Goal: Task Accomplishment & Management: Complete application form

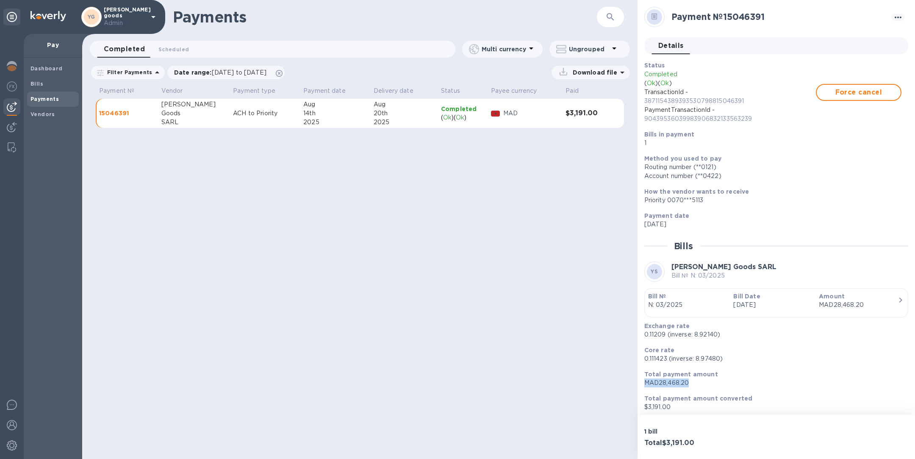
scroll to position [3, 0]
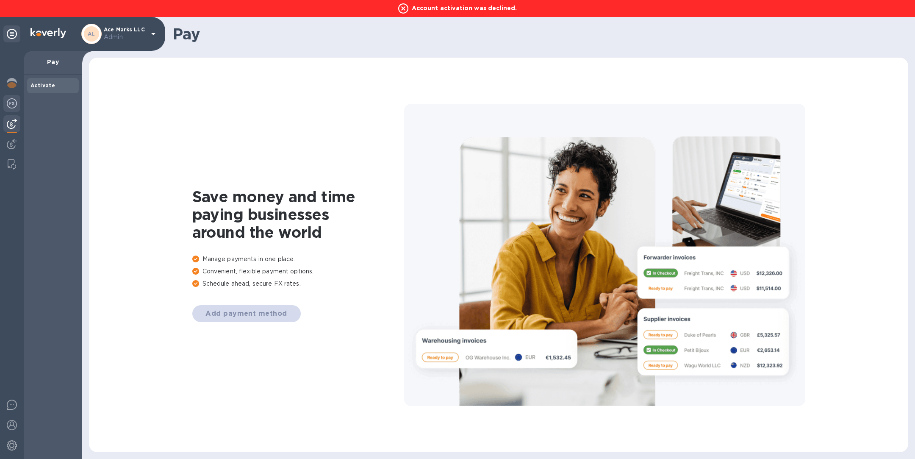
click at [12, 103] on img at bounding box center [12, 103] width 10 height 10
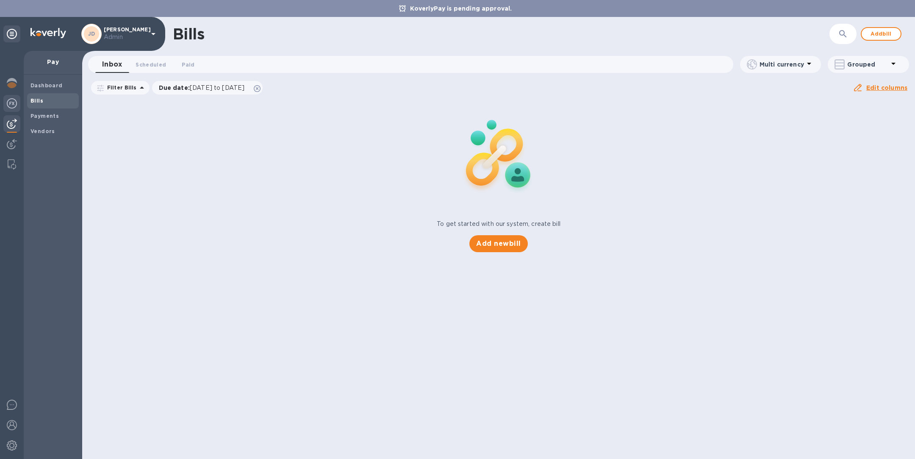
click at [6, 101] on div at bounding box center [11, 104] width 17 height 19
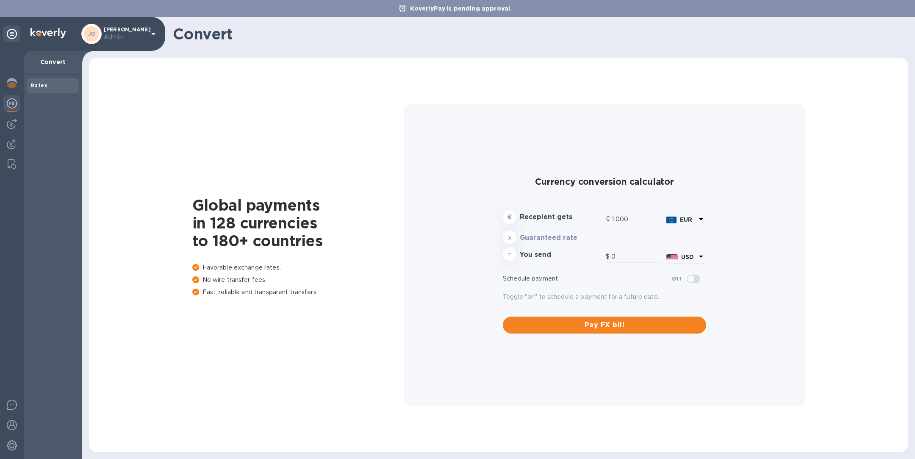
type input "1,181.39"
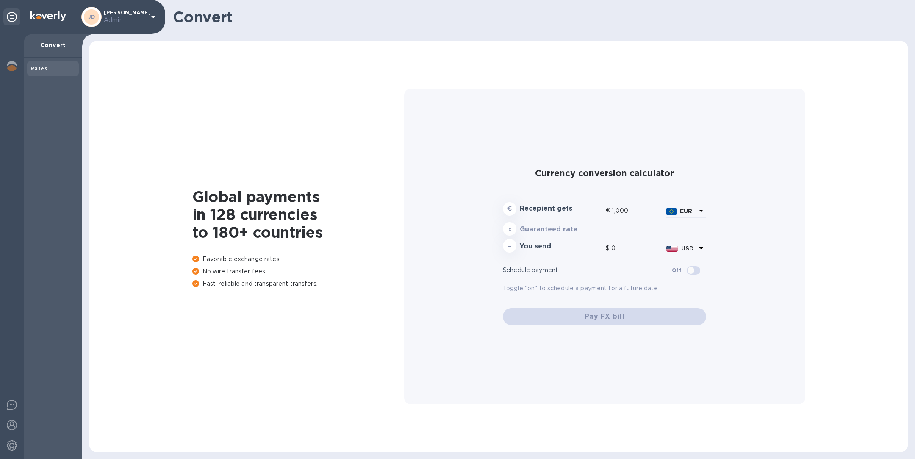
type input "1,181.39"
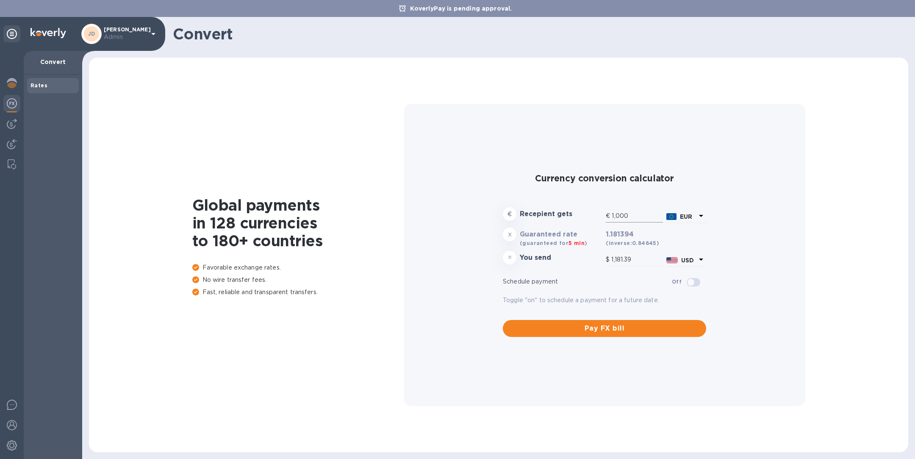
click at [633, 216] on input "1,000" at bounding box center [637, 216] width 51 height 13
type input "1"
type input "1.18"
type input "10"
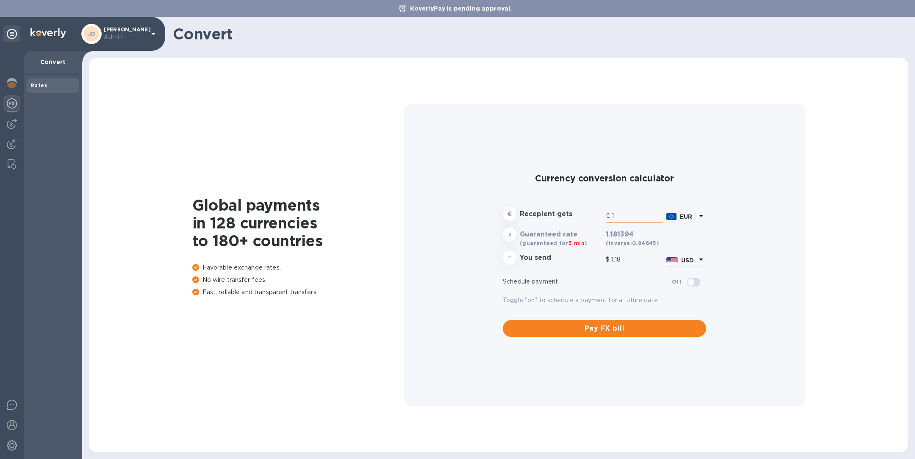
type input "11.81"
type input "100"
type input "118.14"
type input "1,000"
type input "1,181.39"
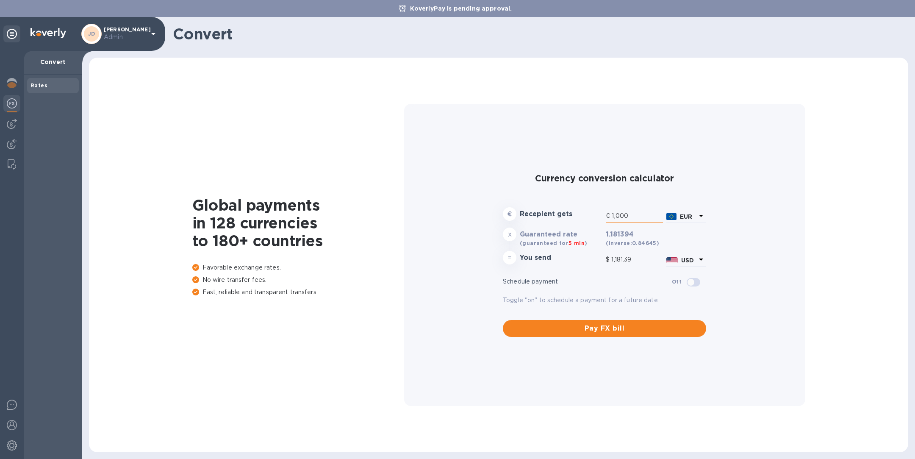
type input "10,000"
type input "11,813.94"
type input "10,000"
drag, startPoint x: 635, startPoint y: 214, endPoint x: 598, endPoint y: 214, distance: 36.4
click at [598, 214] on div "€ Recepient gets € 10,000 EUR" at bounding box center [604, 215] width 207 height 20
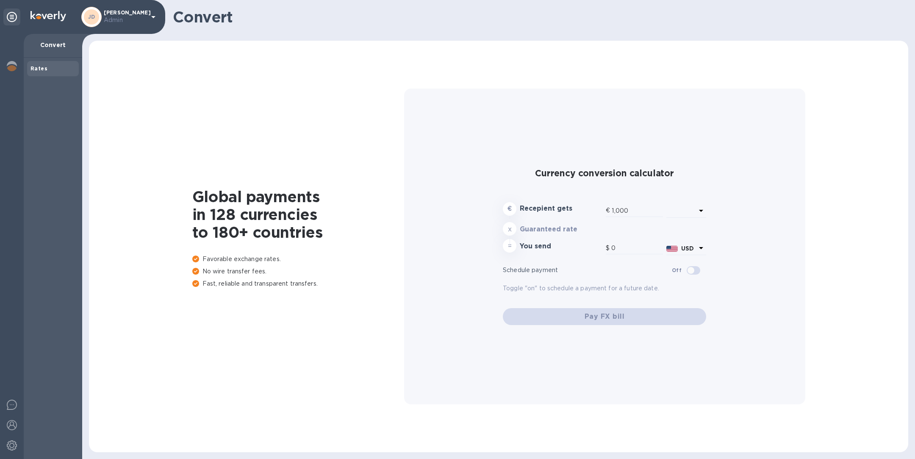
type input "1,179.3"
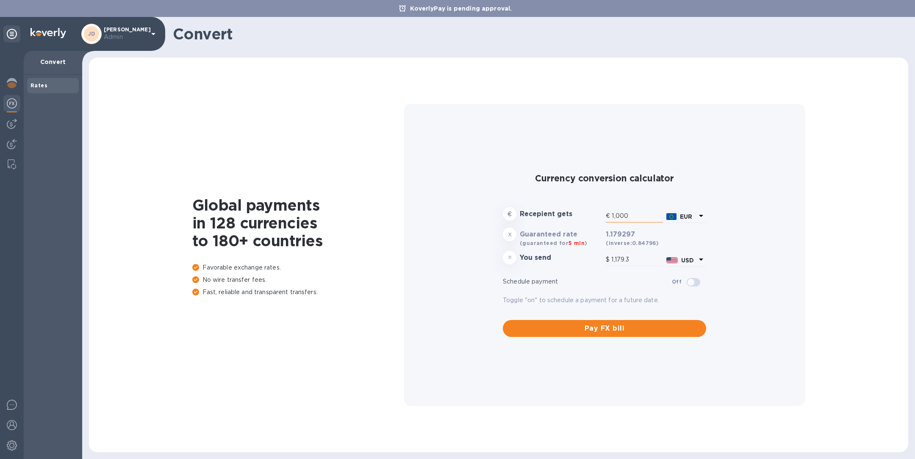
click at [637, 219] on input "1,000" at bounding box center [637, 216] width 51 height 13
type input "10,000"
type input "11,792.97"
type input "10,000"
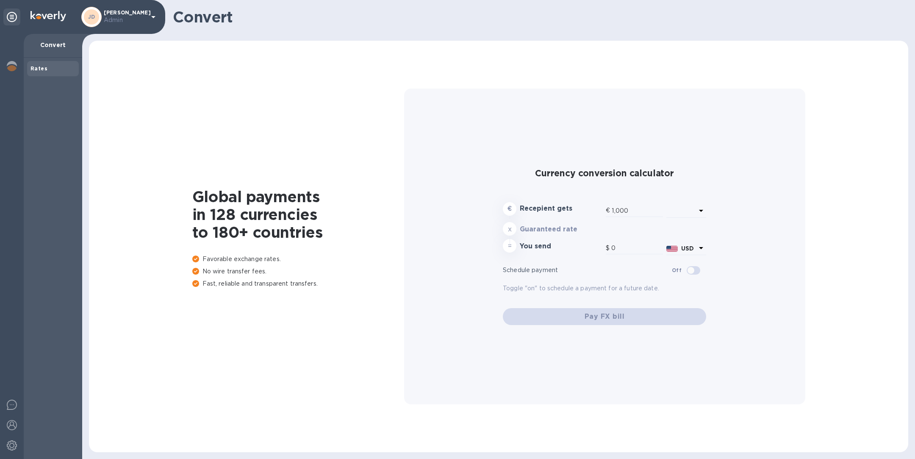
type input "1,176.95"
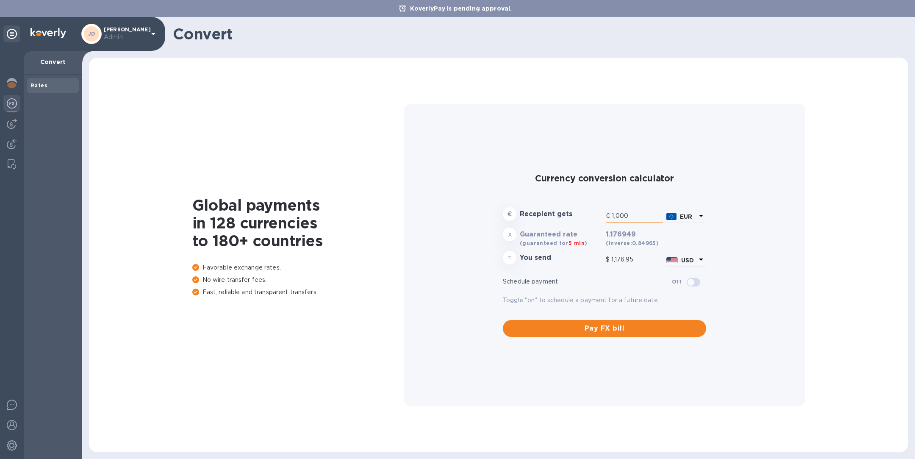
click at [630, 216] on input "1,000" at bounding box center [637, 216] width 51 height 13
type input "10,000"
type input "11,769.49"
type input "10,000"
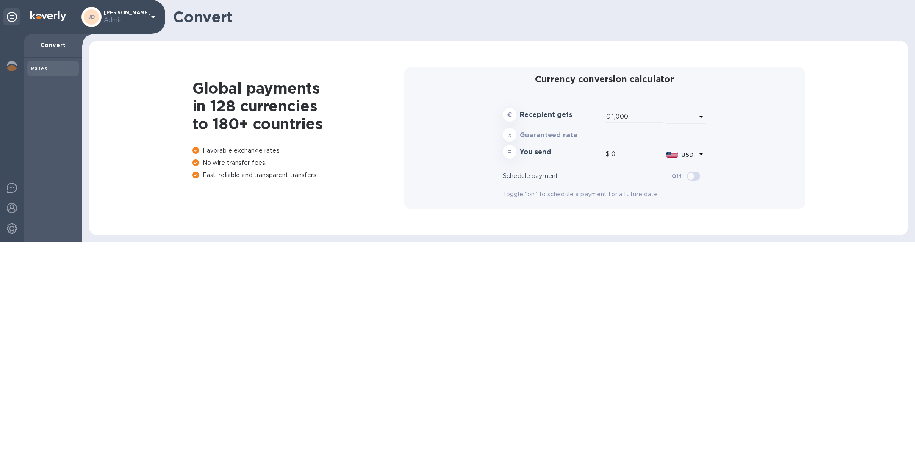
type input "1,177.77"
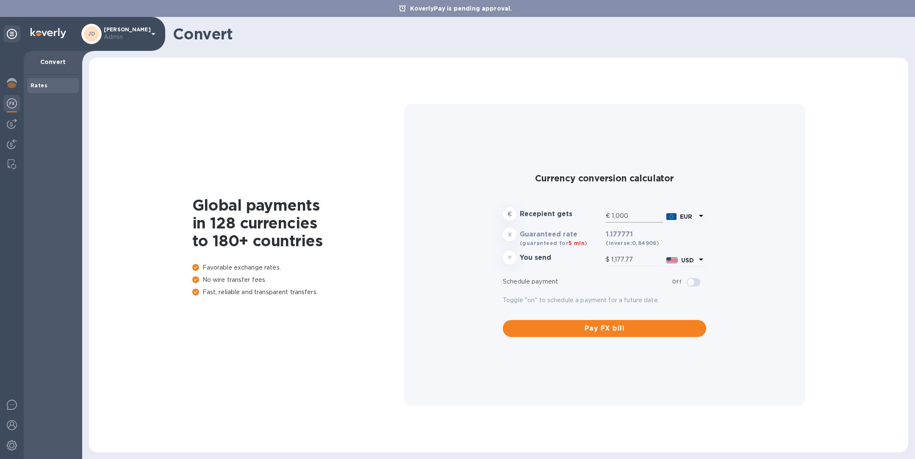
click at [635, 215] on input "1,000" at bounding box center [637, 216] width 51 height 13
type input "10,000"
type input "11,777.71"
type input "10,000"
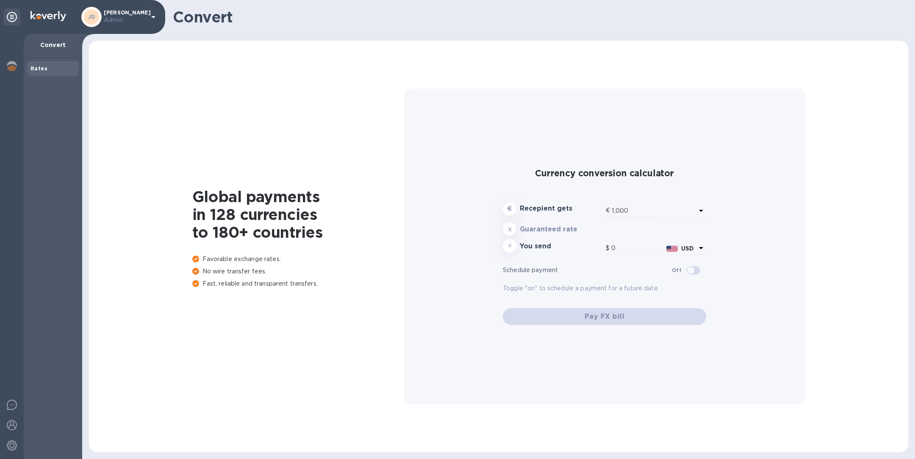
type input "1,177.54"
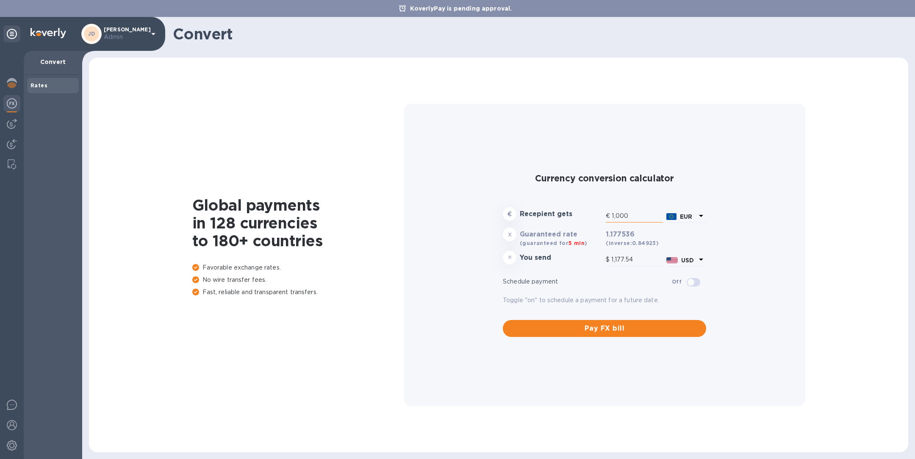
click at [642, 216] on input "1,000" at bounding box center [637, 216] width 51 height 13
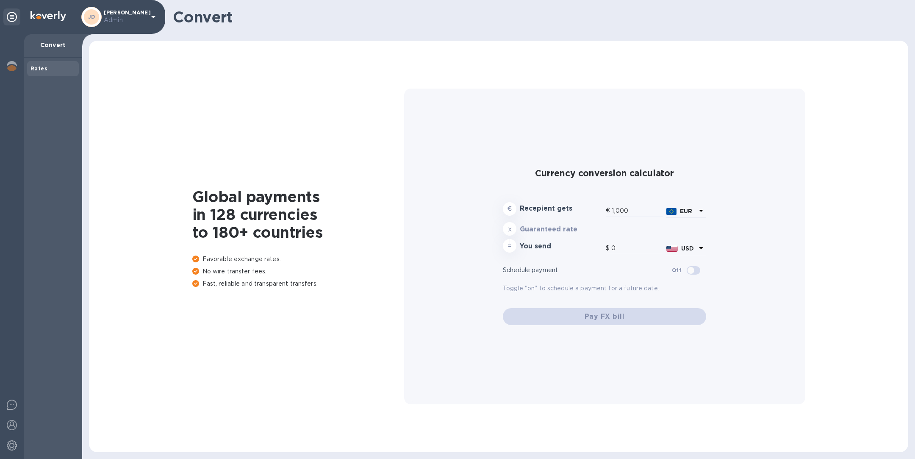
type input "1,177.18"
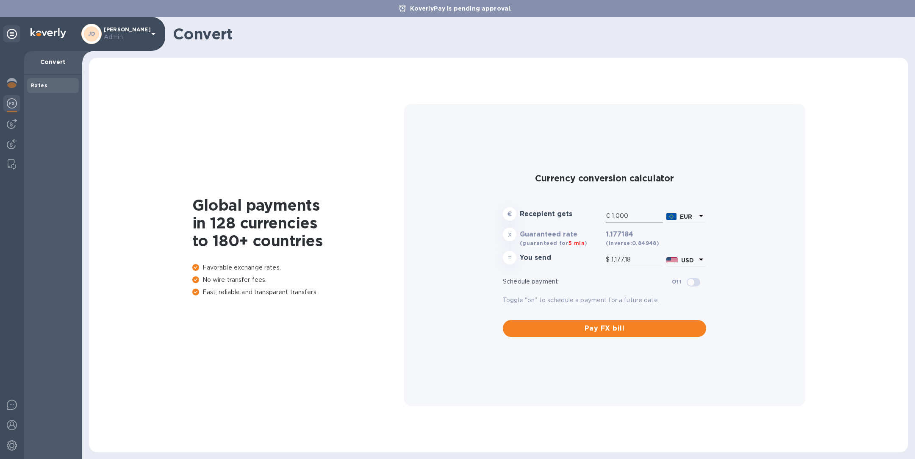
click at [638, 214] on input "1,000" at bounding box center [637, 216] width 51 height 13
type input "10,000"
type input "11,771.84"
type input "10,000"
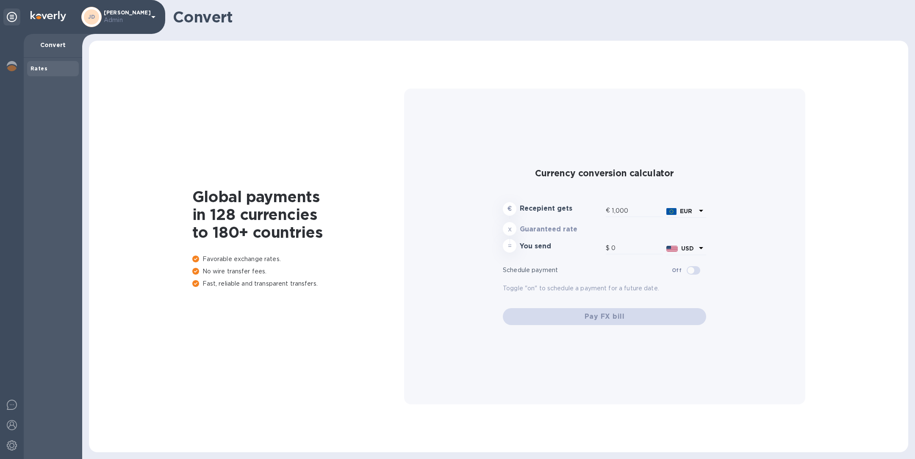
type input "1,176.5"
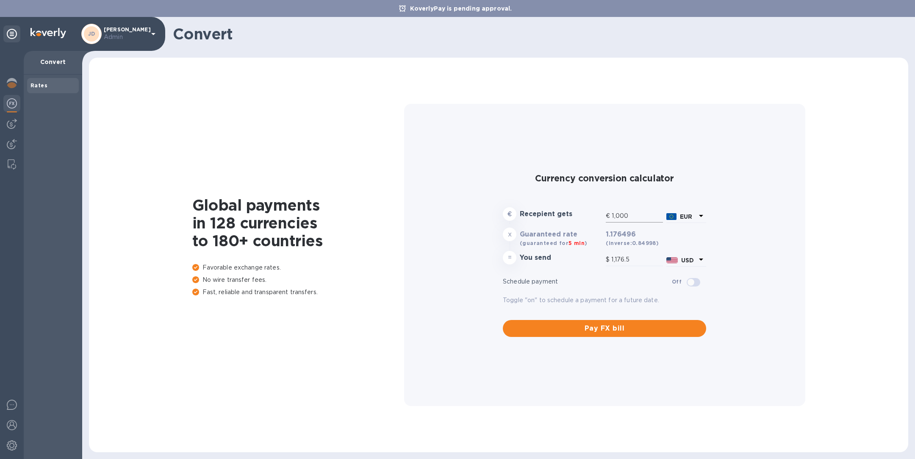
click at [641, 218] on input "1,000" at bounding box center [637, 216] width 51 height 13
type input "10,000"
type input "11,764.96"
type input "10,000"
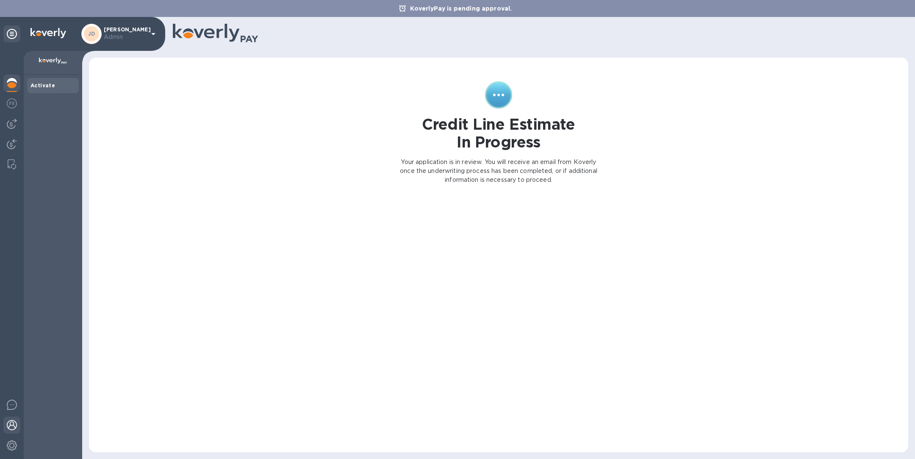
click at [15, 427] on img at bounding box center [12, 425] width 10 height 10
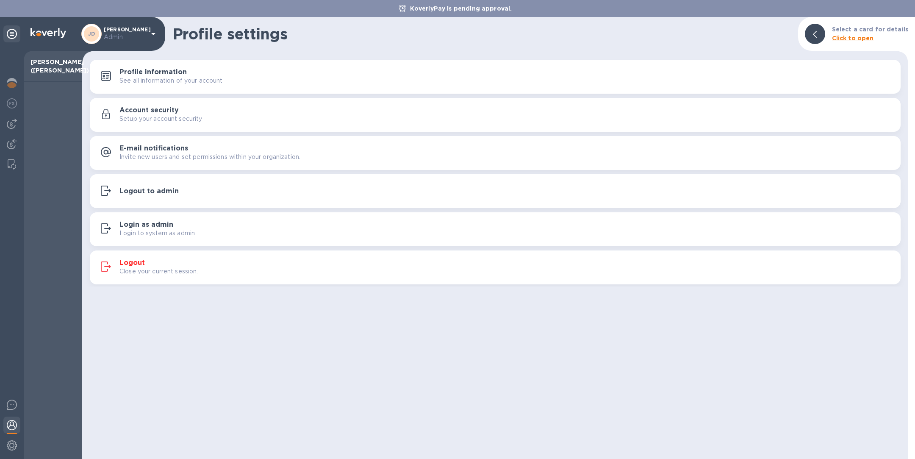
click at [177, 264] on div "Logout Close your current session." at bounding box center [506, 267] width 774 height 17
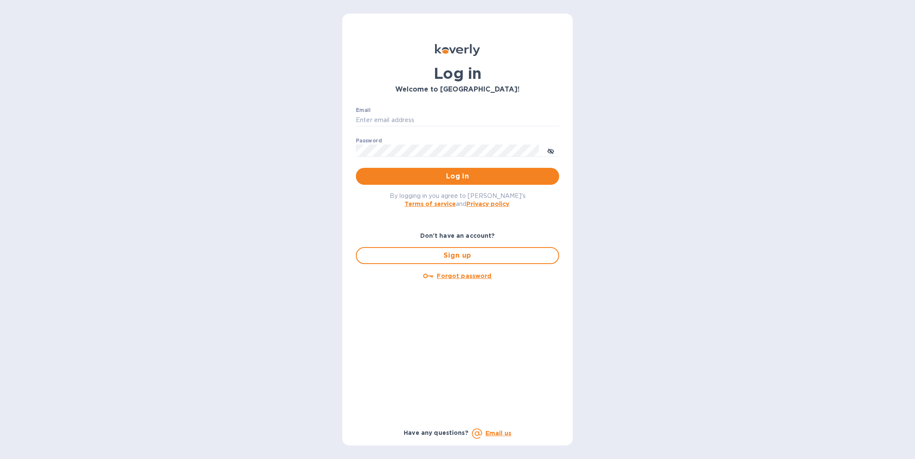
type input "anna+1@koverly.com"
click at [465, 253] on span "Sign up" at bounding box center [457, 255] width 188 height 10
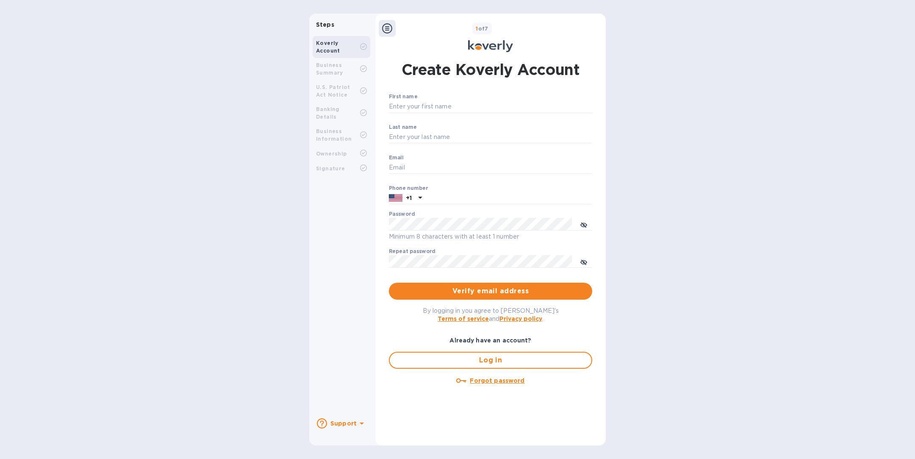
type input "anna+1@koverly.com"
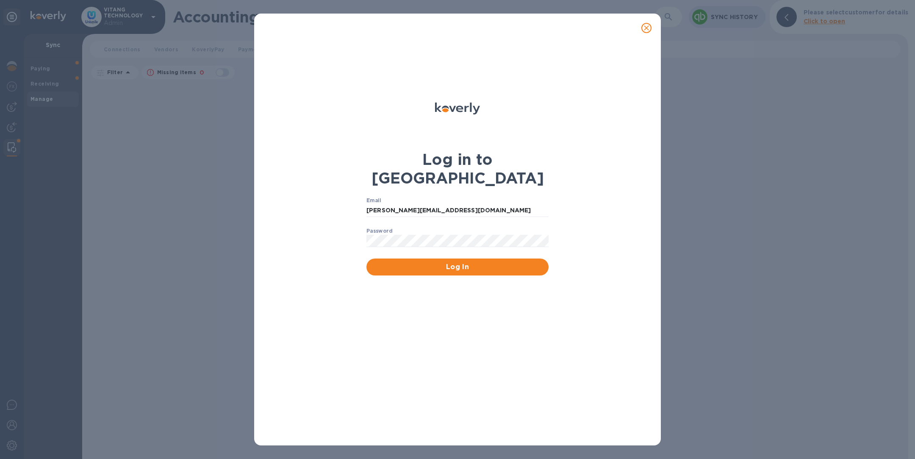
scroll to position [1615, 0]
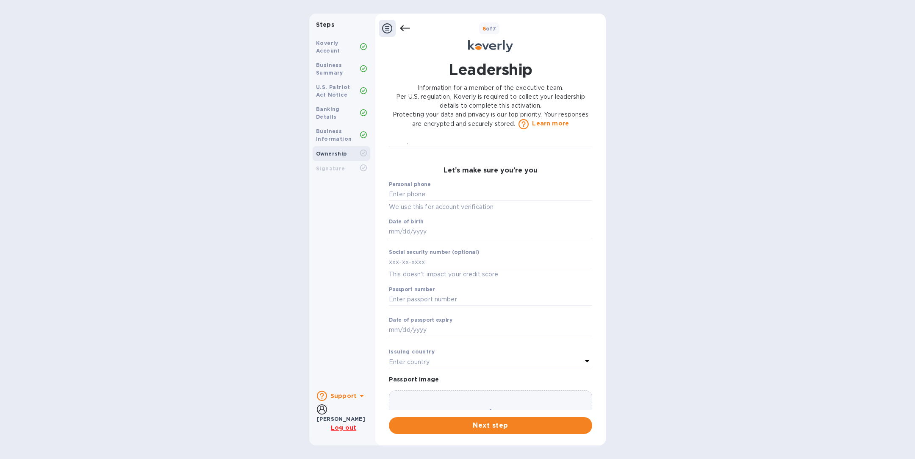
scroll to position [429, 0]
click at [427, 226] on input "text" at bounding box center [490, 226] width 203 height 13
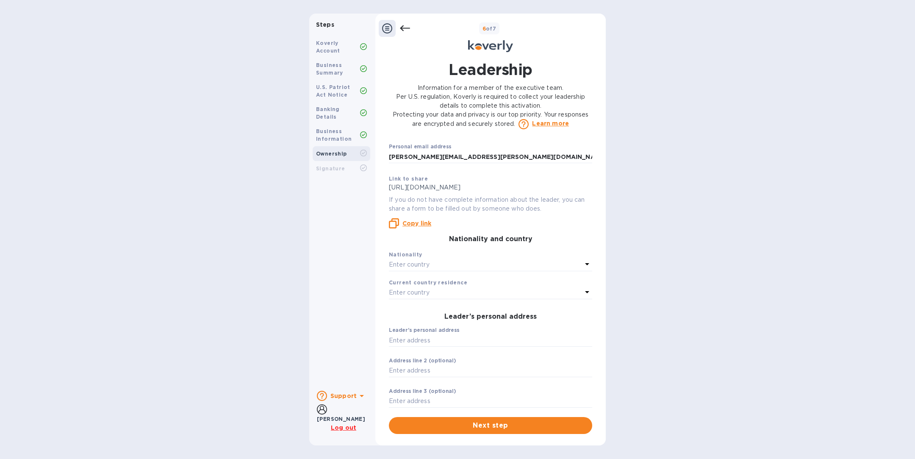
scroll to position [82, 0]
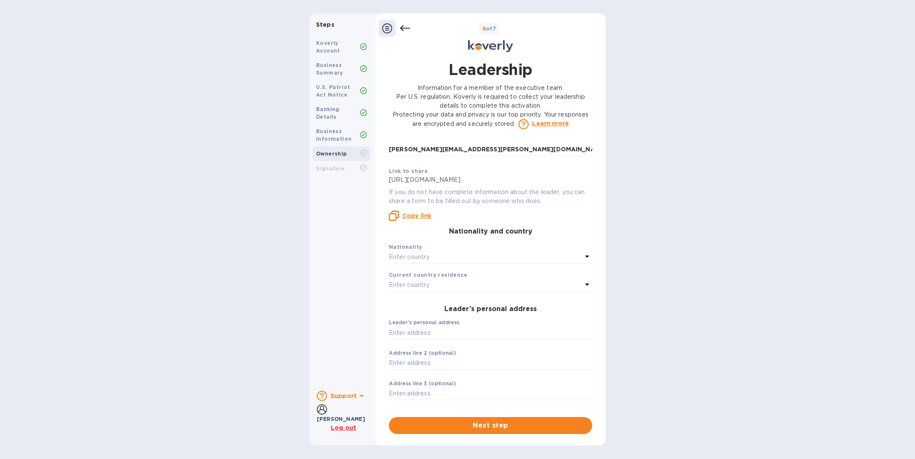
click at [439, 255] on div "Enter country" at bounding box center [485, 257] width 193 height 12
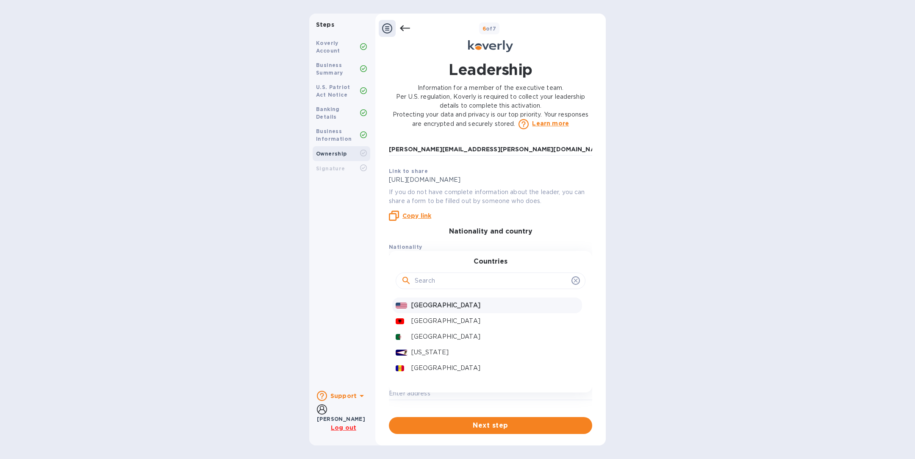
click at [432, 308] on p "[GEOGRAPHIC_DATA]" at bounding box center [494, 305] width 167 height 9
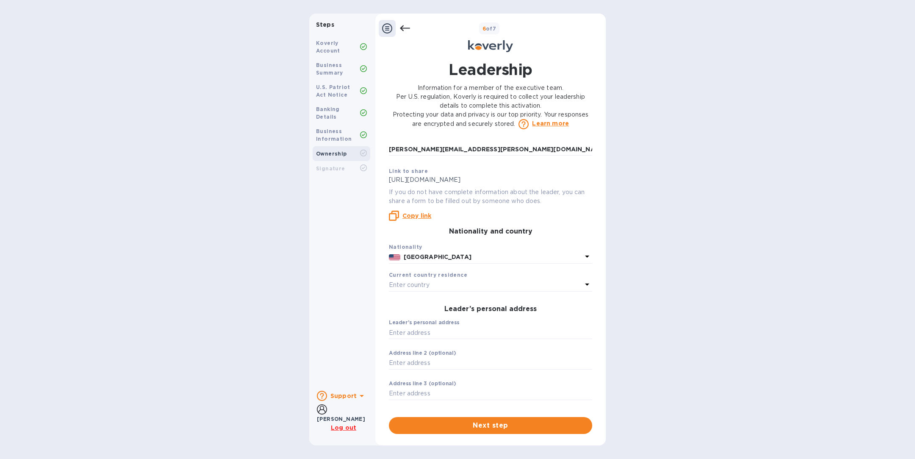
click at [418, 287] on p "Enter country" at bounding box center [409, 284] width 41 height 9
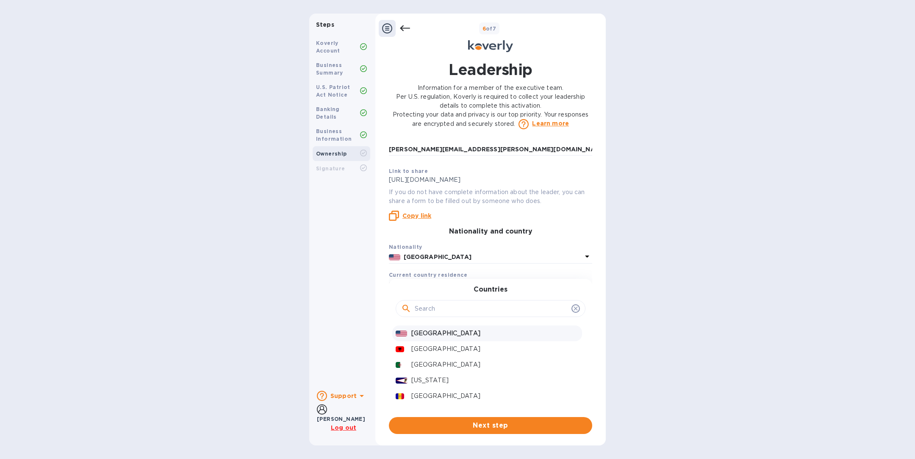
click at [422, 333] on p "[GEOGRAPHIC_DATA]" at bounding box center [494, 333] width 167 height 9
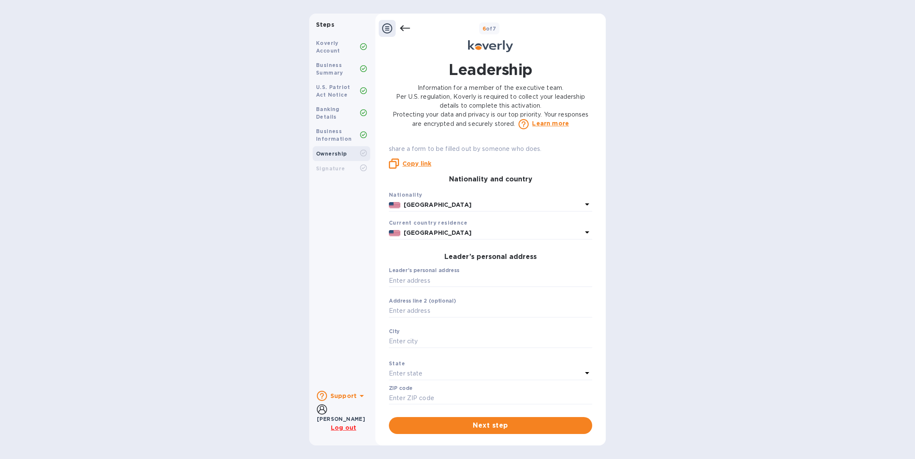
scroll to position [142, 0]
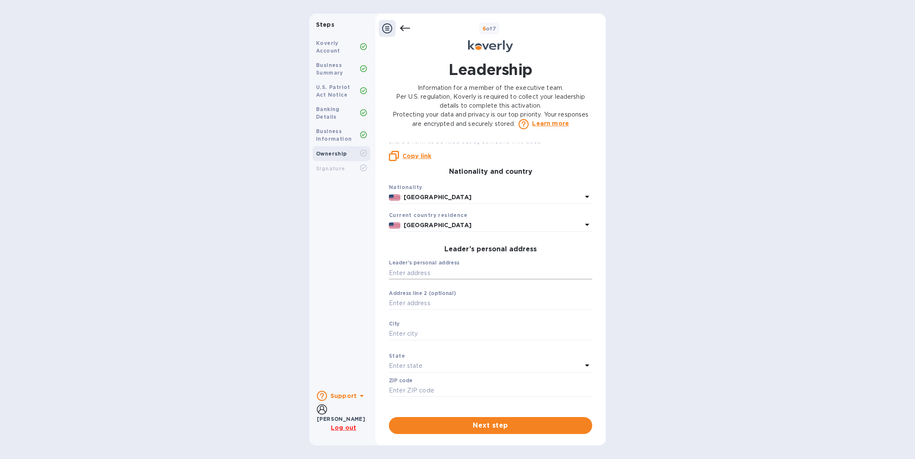
click at [420, 270] on input "text" at bounding box center [490, 272] width 203 height 13
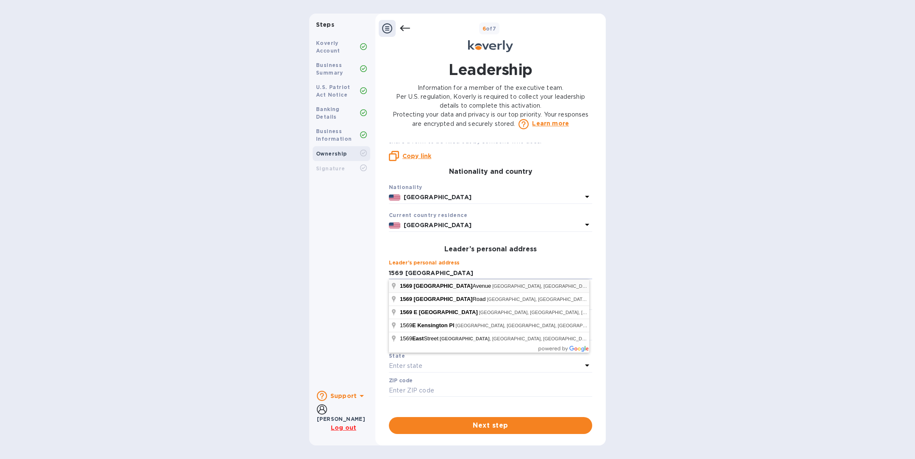
type input "1569 [GEOGRAPHIC_DATA]"
type input "[GEOGRAPHIC_DATA]"
type input "84105"
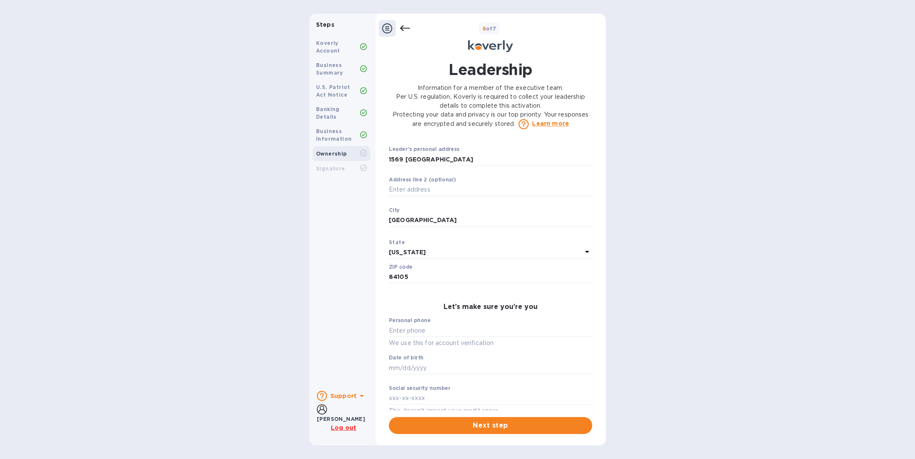
scroll to position [267, 0]
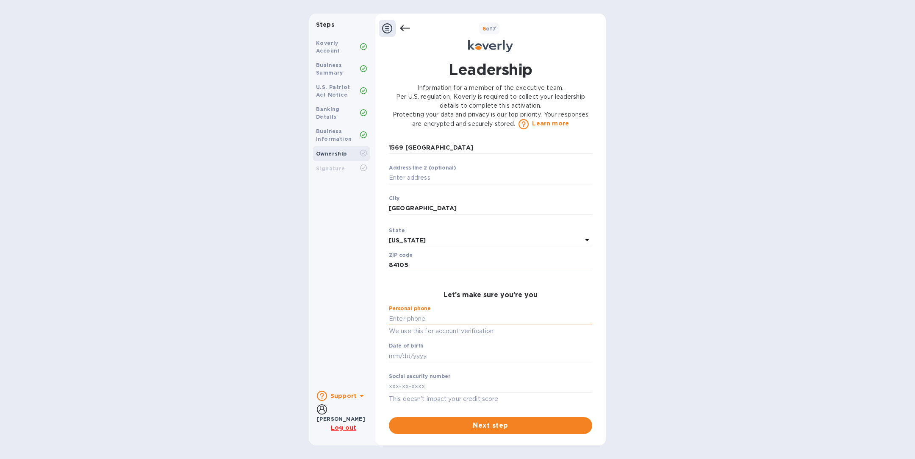
click at [426, 317] on input "text" at bounding box center [490, 318] width 203 height 13
type input "***69"
click at [434, 354] on input "text" at bounding box center [490, 355] width 203 height 13
type input "***70"
click at [431, 383] on input "text" at bounding box center [490, 386] width 203 height 13
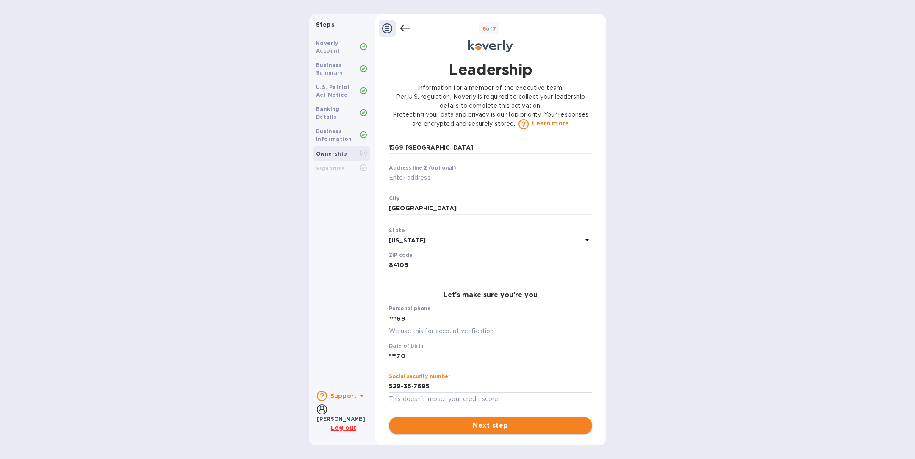
type input "***85"
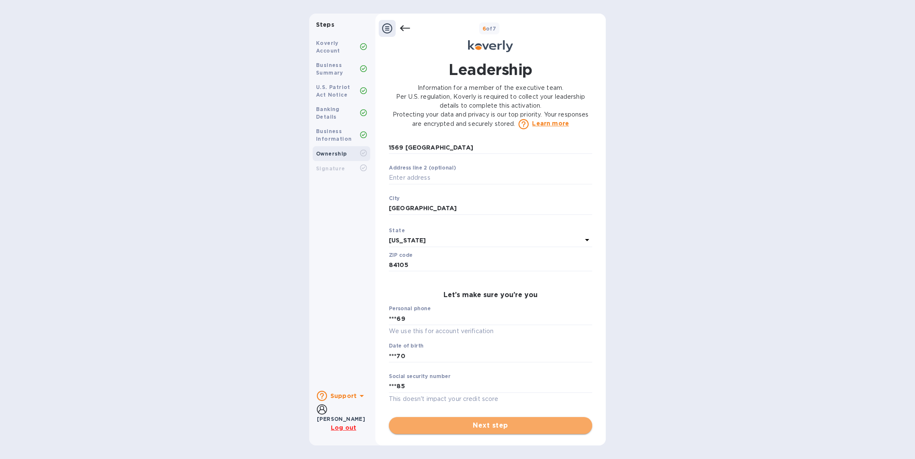
click at [487, 426] on span "Next step" at bounding box center [491, 425] width 190 height 10
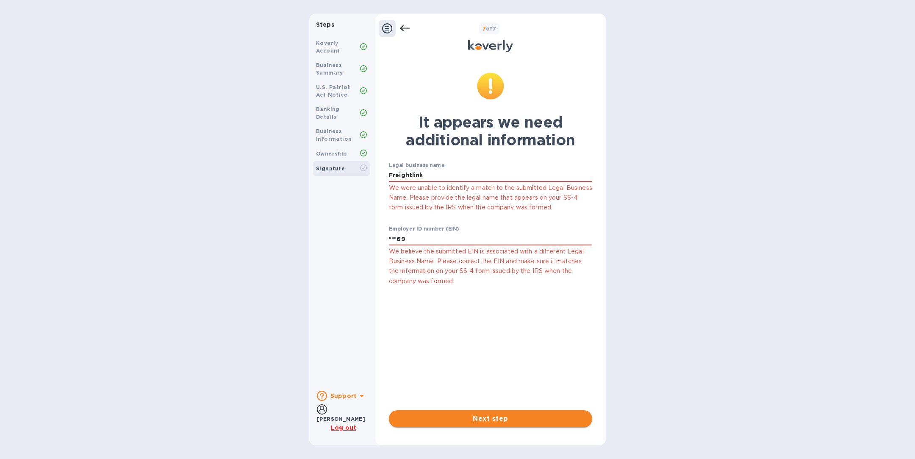
click at [462, 421] on span "Next step" at bounding box center [491, 418] width 190 height 10
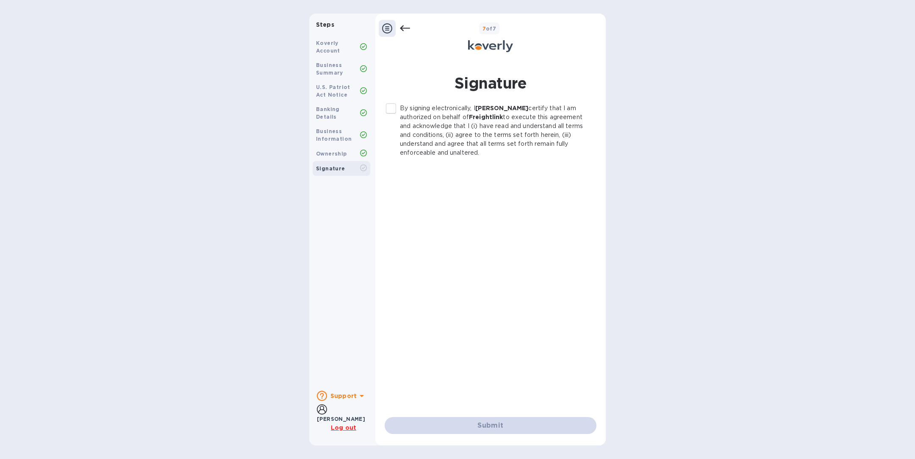
click at [392, 108] on input "By signing electronically, I Rebecca Johnson certify that I am authorized on be…" at bounding box center [391, 109] width 18 height 18
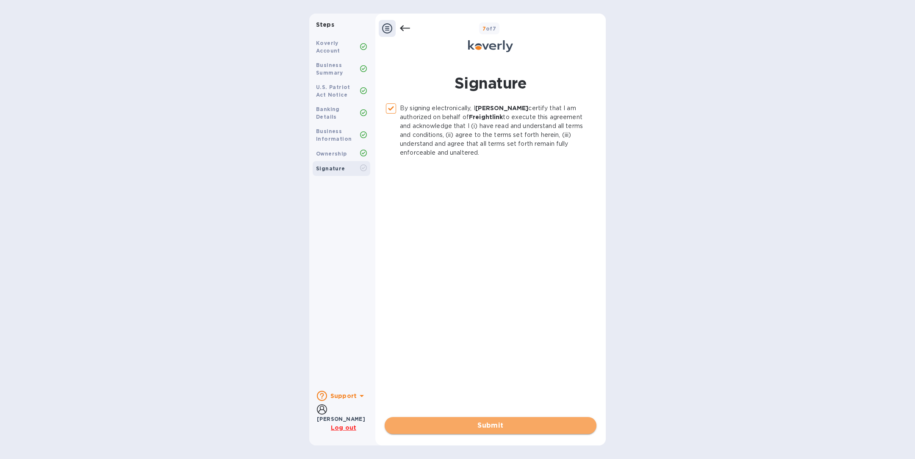
click at [500, 426] on span "Submit" at bounding box center [490, 425] width 198 height 10
checkbox input "false"
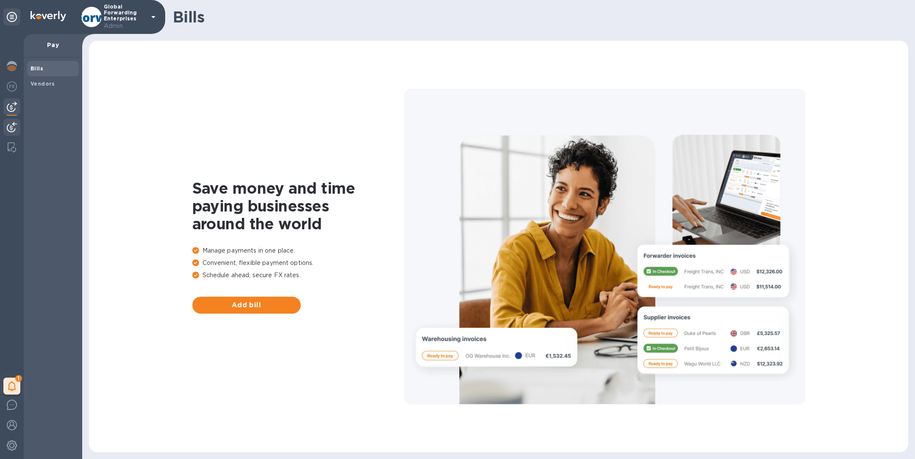
click at [14, 131] on img at bounding box center [12, 127] width 10 height 10
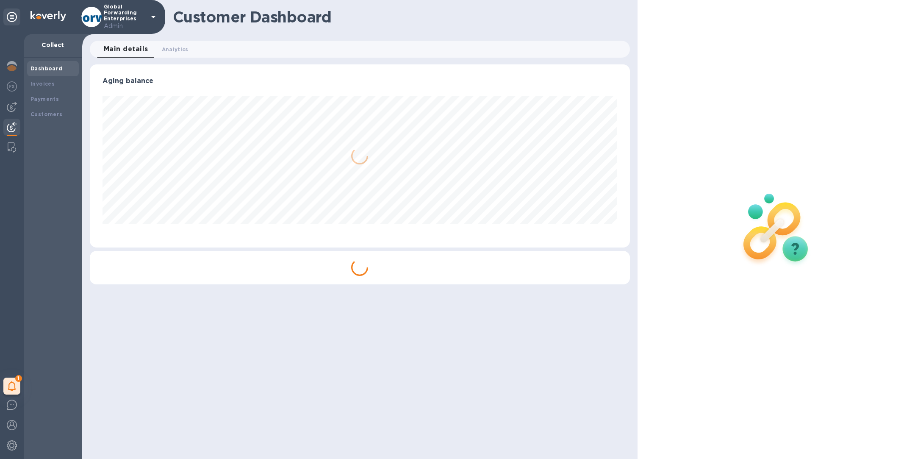
scroll to position [183, 540]
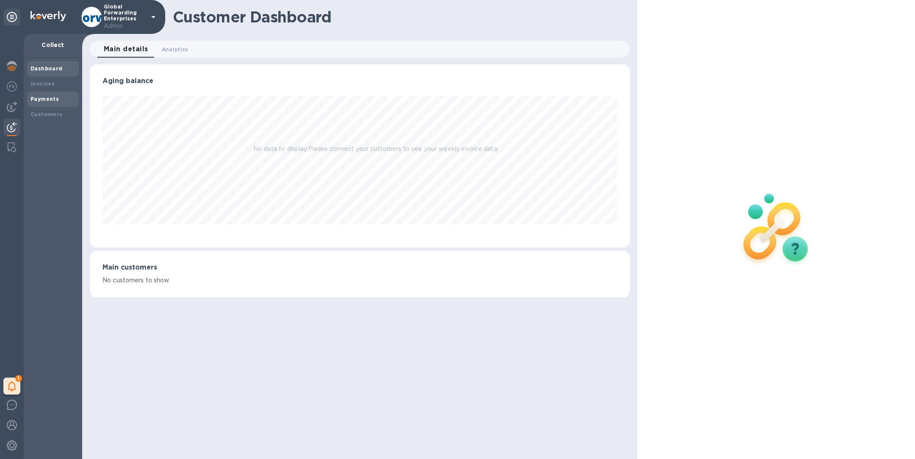
click at [45, 98] on b "Payments" at bounding box center [44, 99] width 28 height 6
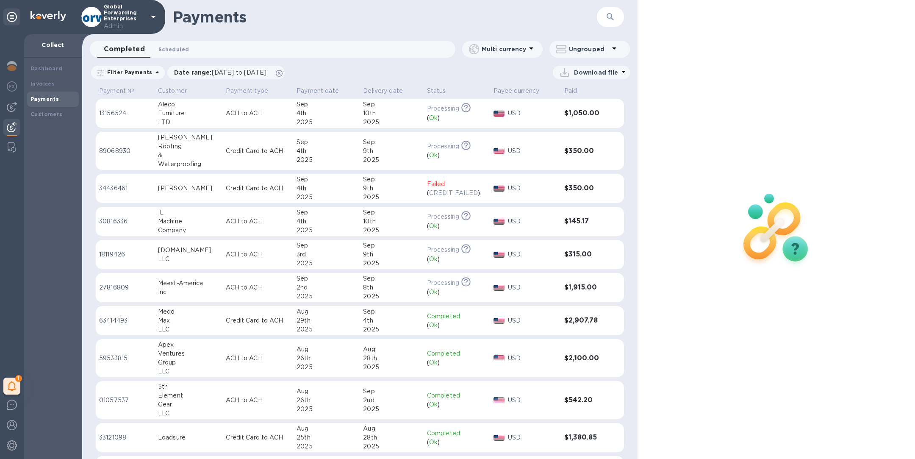
click at [175, 49] on span "Scheduled 0" at bounding box center [173, 49] width 30 height 9
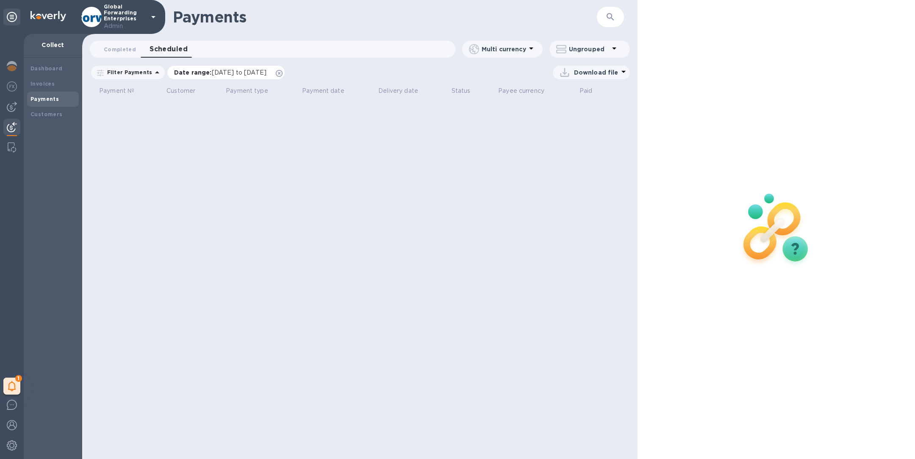
click at [282, 73] on icon at bounding box center [279, 73] width 7 height 7
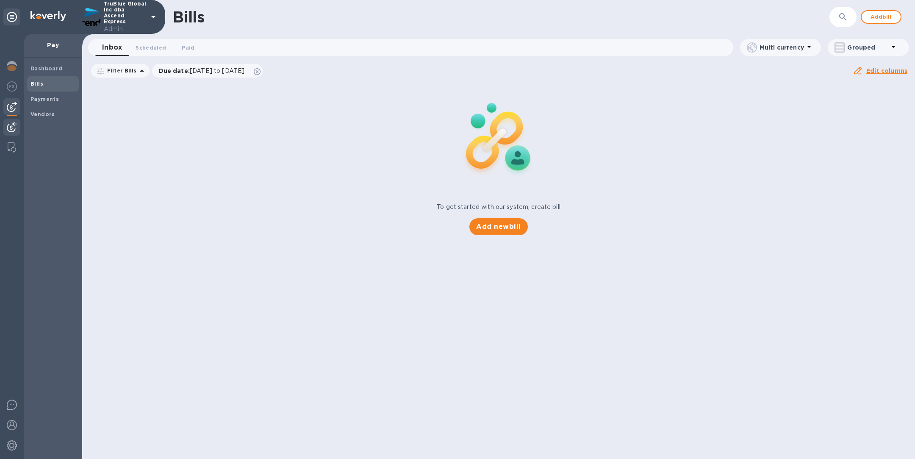
click at [13, 128] on img at bounding box center [12, 127] width 10 height 10
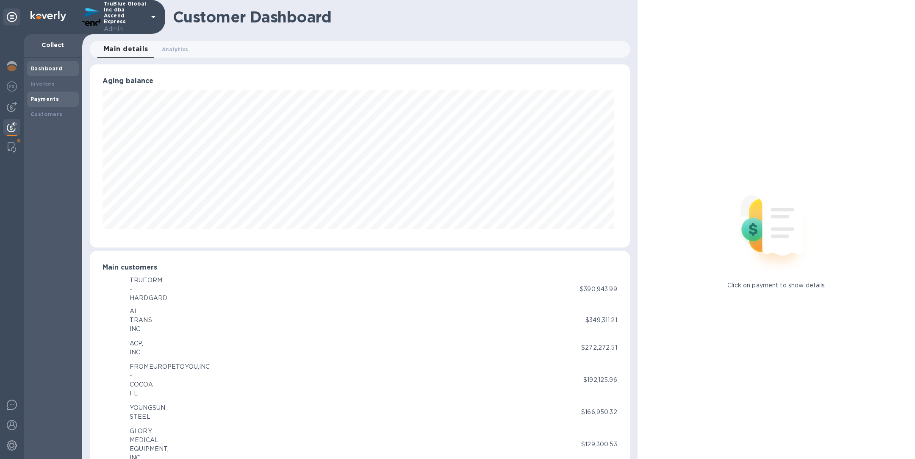
scroll to position [423296, 422943]
click at [53, 96] on b "Payments" at bounding box center [44, 99] width 28 height 6
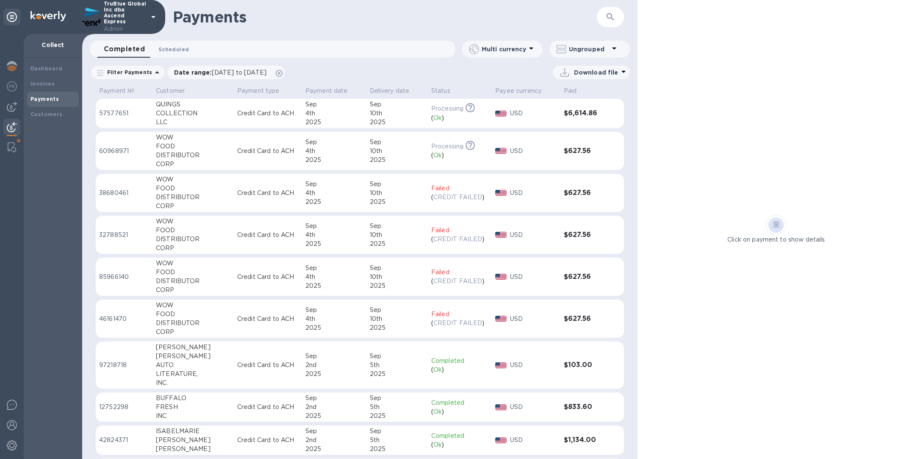
click at [177, 47] on span "Scheduled 0" at bounding box center [173, 49] width 30 height 9
